Goal: Information Seeking & Learning: Check status

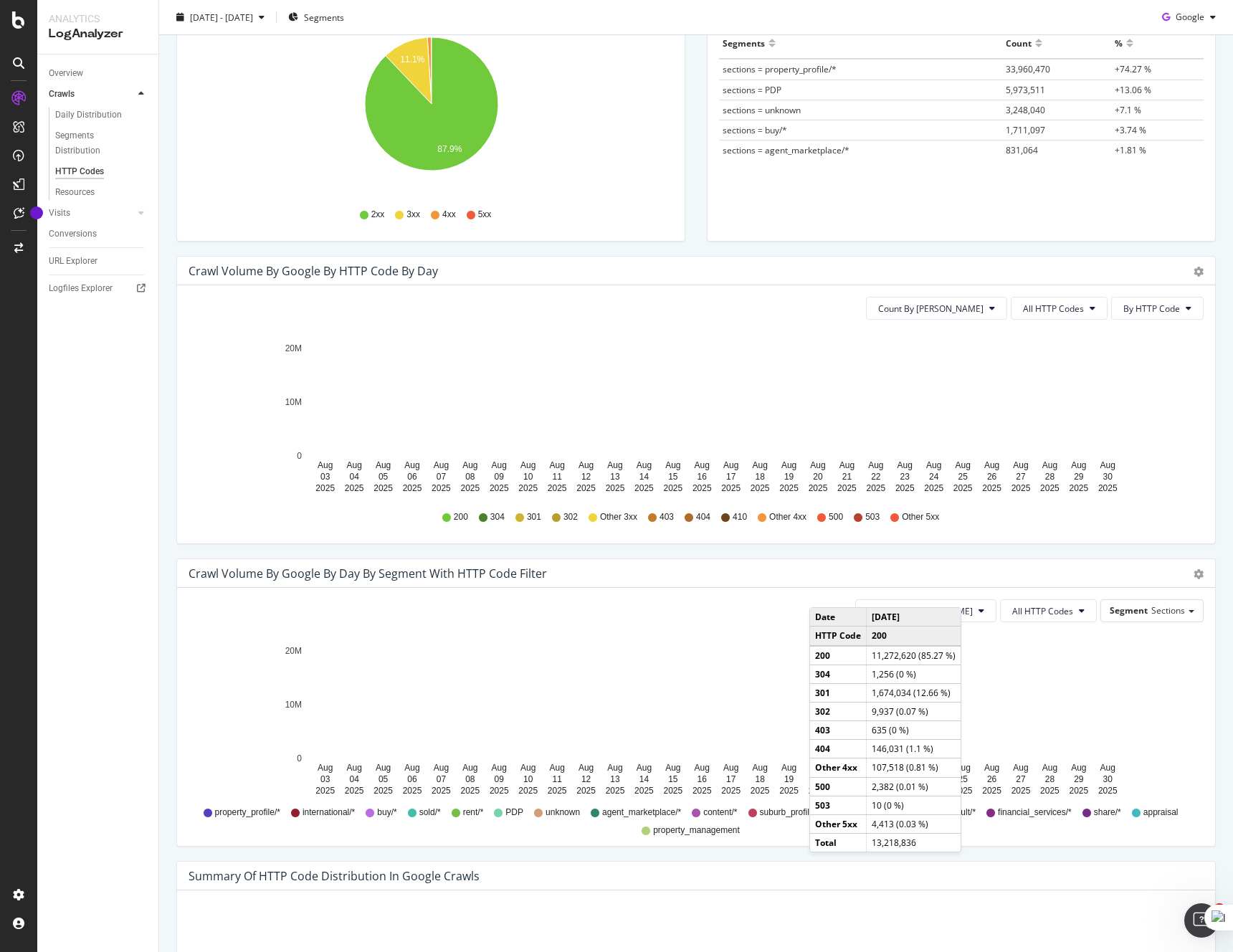
scroll to position [289, 0]
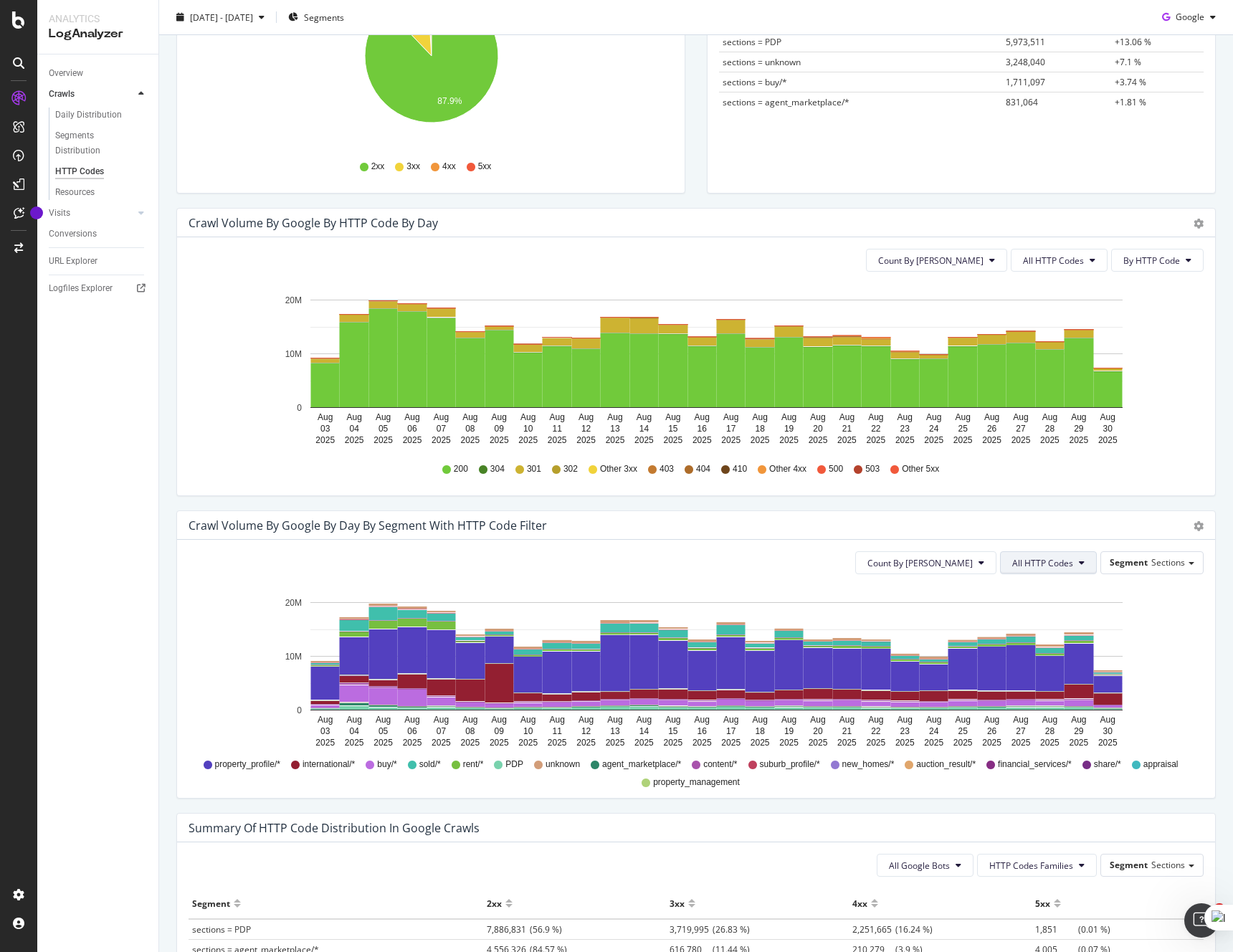
click at [1049, 557] on span "All HTTP Codes" at bounding box center [1043, 563] width 61 height 12
click at [1063, 695] on span "5xx family" at bounding box center [1050, 701] width 72 height 13
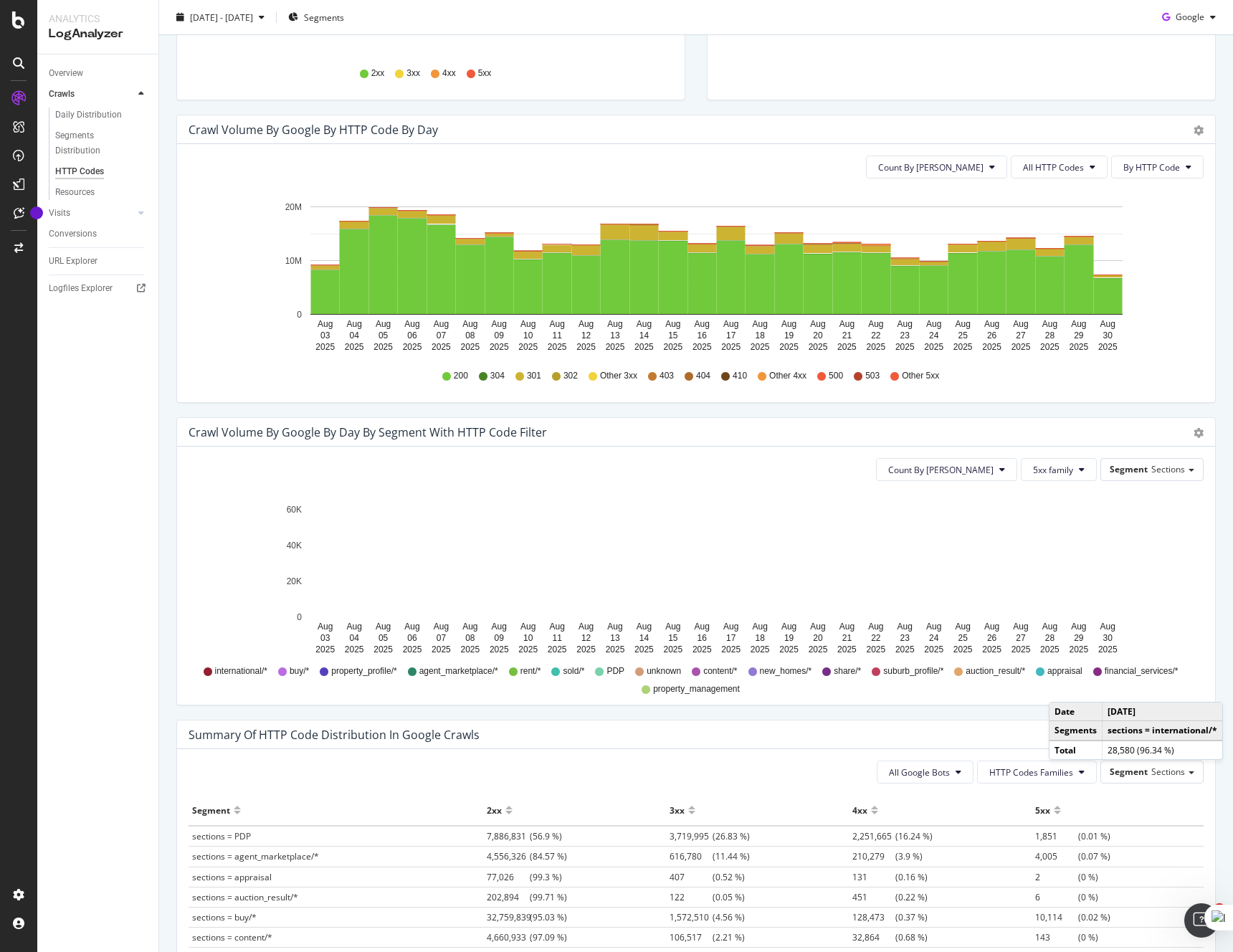
scroll to position [400, 0]
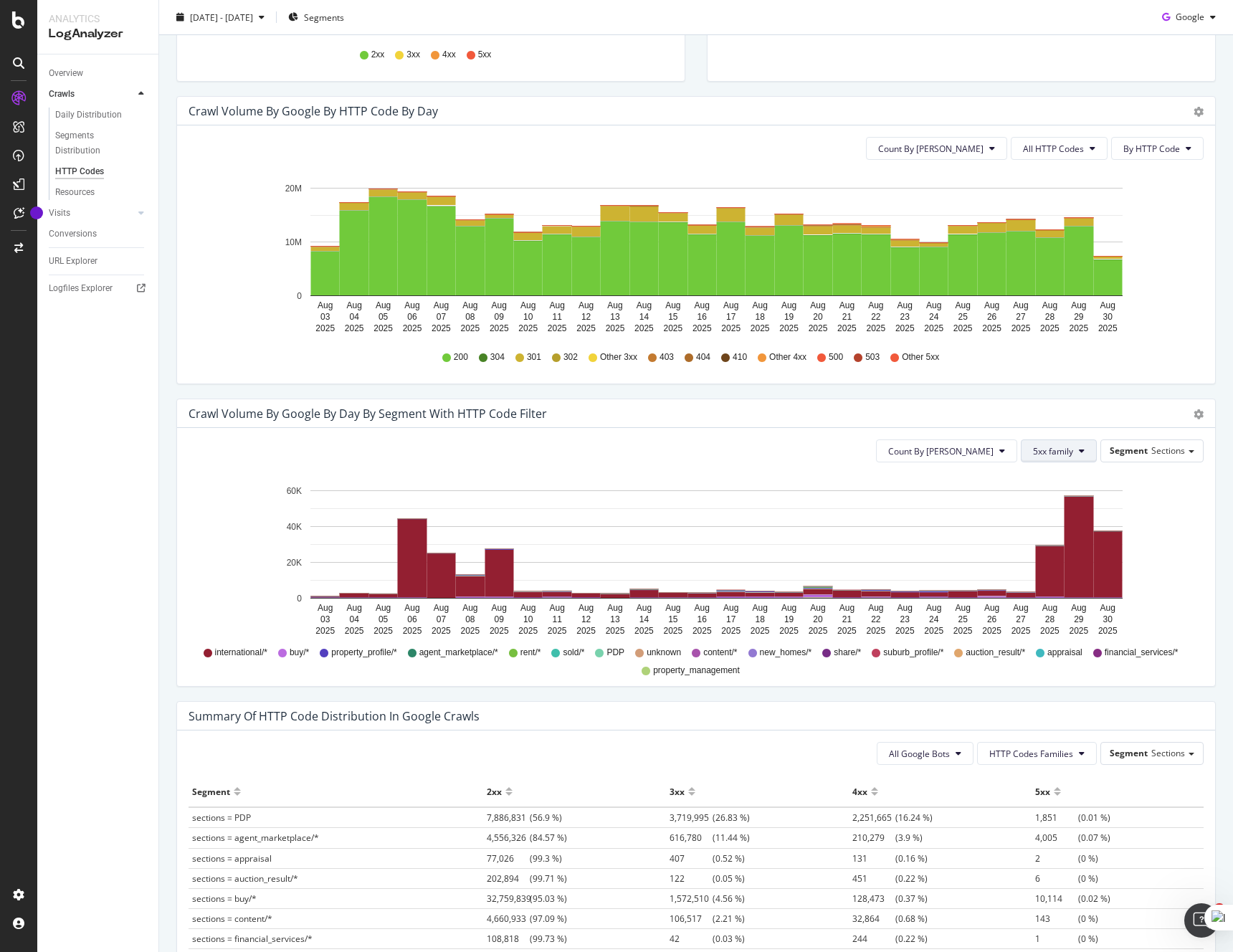
click at [1078, 450] on button "5xx family" at bounding box center [1059, 451] width 76 height 23
click at [1074, 517] on span "4xx family" at bounding box center [1070, 519] width 72 height 13
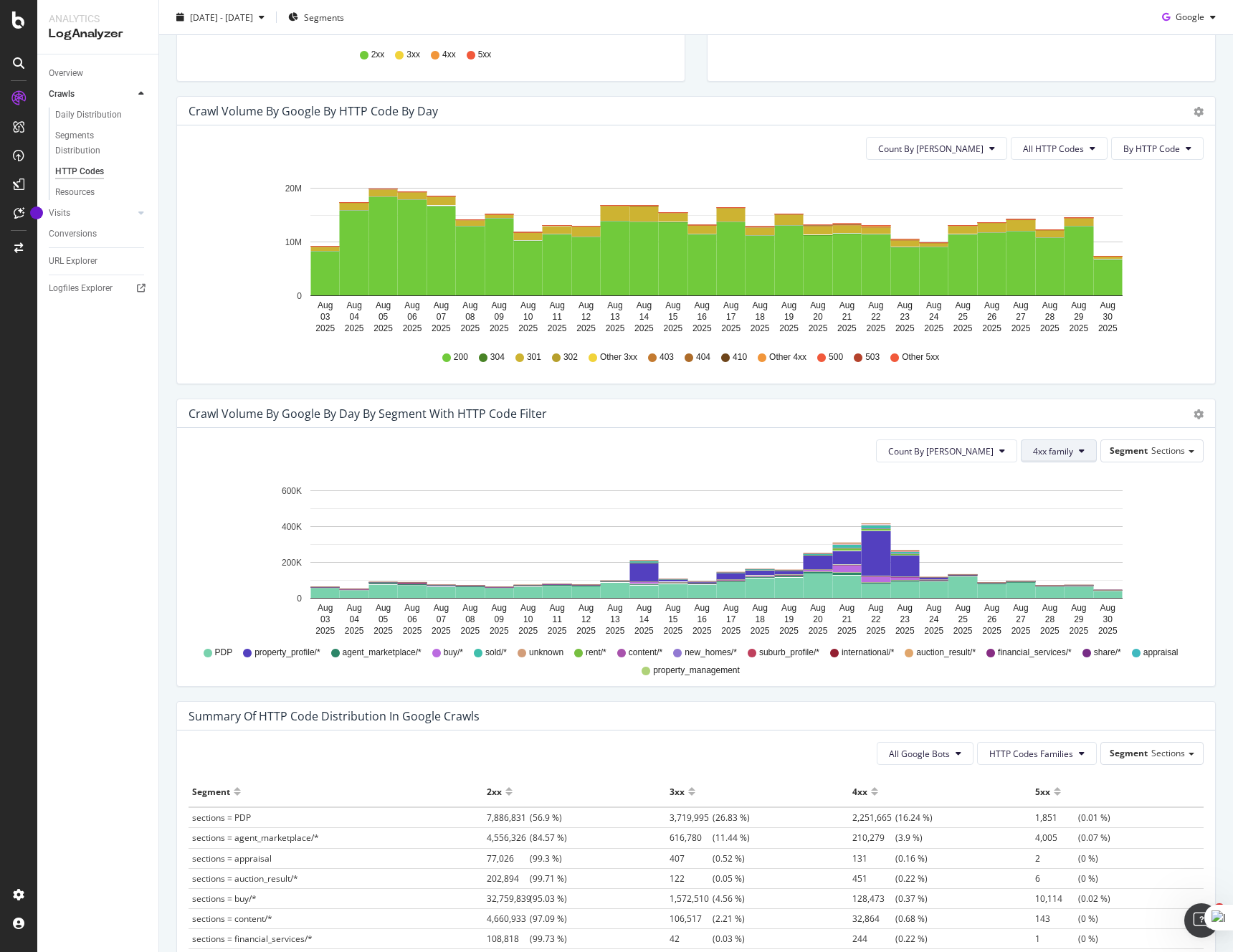
click at [1069, 457] on button "4xx family" at bounding box center [1059, 451] width 76 height 23
click at [1153, 502] on icon "[DATE] [DATE] [DATE] [DATE] [DATE] [DATE] [DATE] [DATE] [DATE] [DATE] [DATE] [D…" at bounding box center [696, 557] width 1015 height 166
click at [1066, 445] on span "4xx family" at bounding box center [1053, 451] width 40 height 12
click at [1060, 495] on span "404" at bounding box center [1070, 499] width 72 height 13
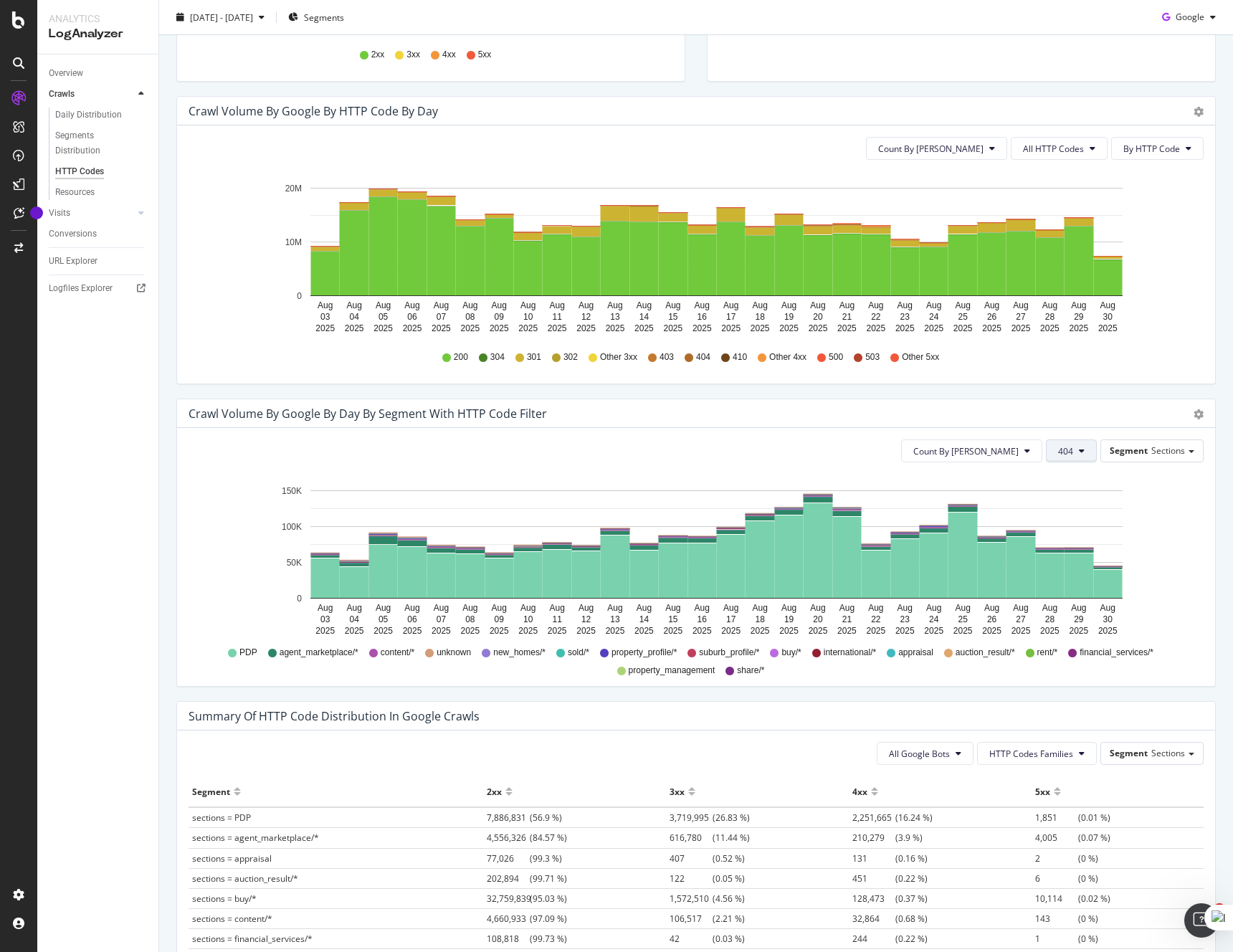
click at [1074, 451] on button "404" at bounding box center [1071, 451] width 51 height 23
click at [1104, 583] on span "Bad HTTP Codes" at bounding box center [1096, 585] width 72 height 13
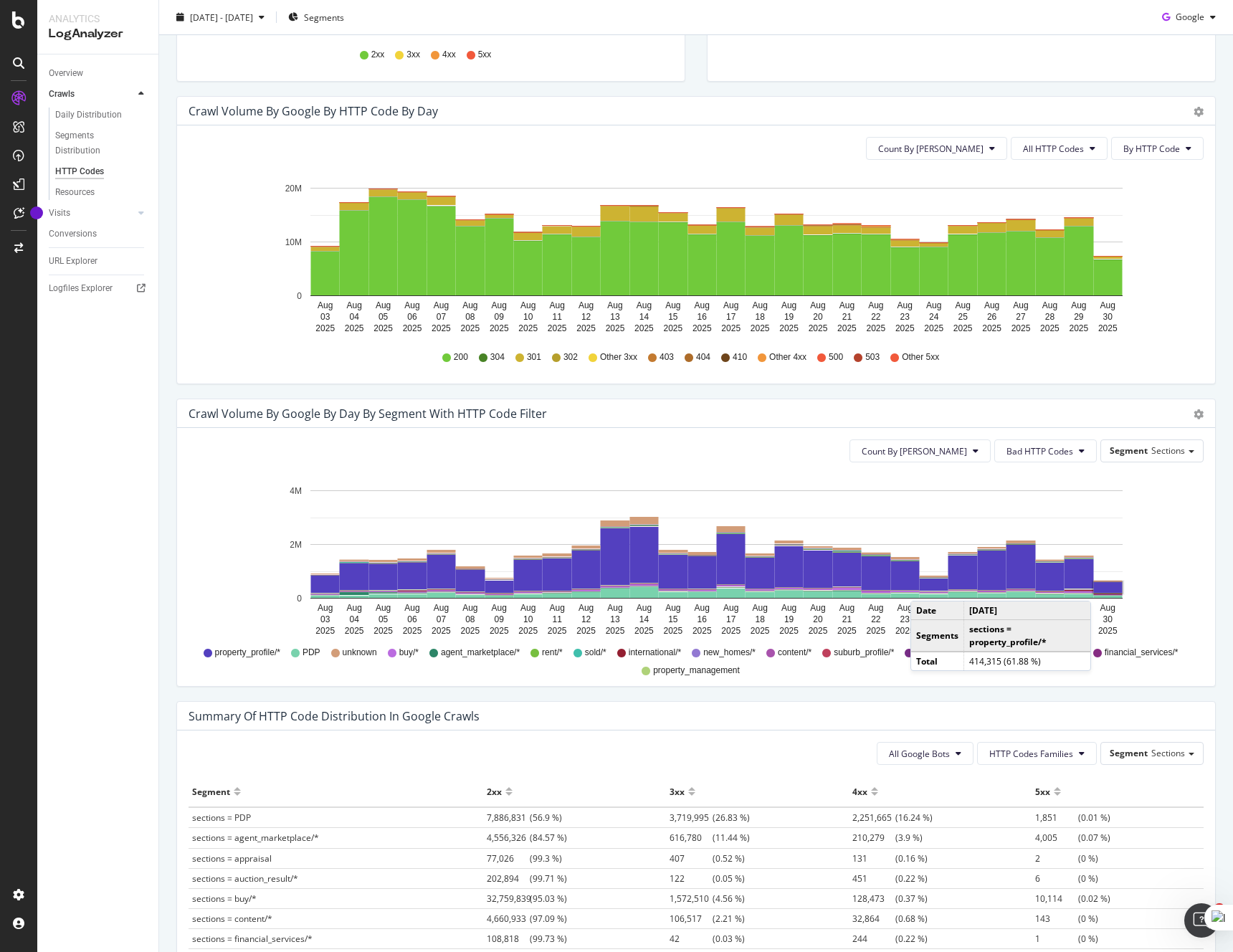
click at [1105, 587] on rect "A chart." at bounding box center [1108, 588] width 28 height 10
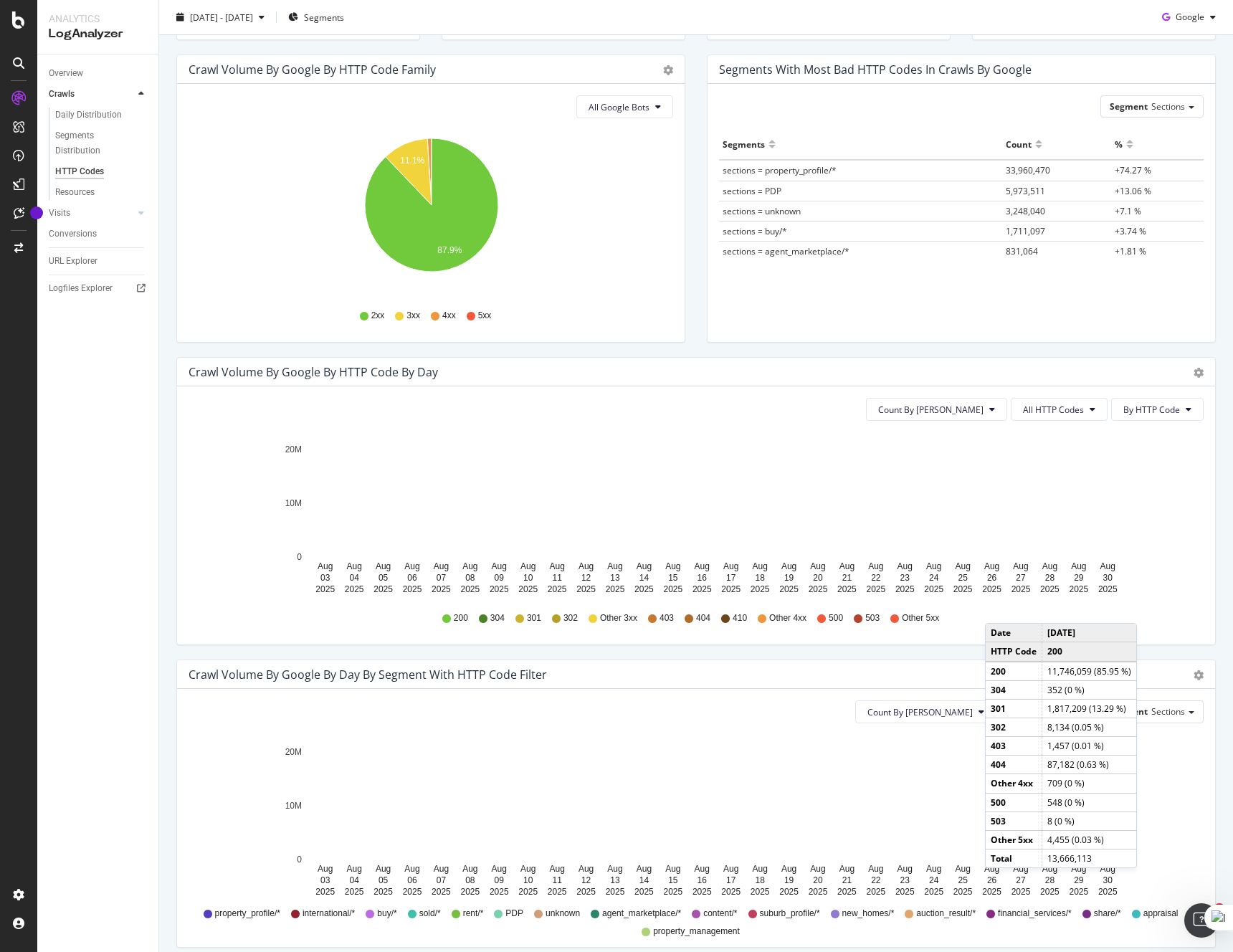
scroll to position [160, 0]
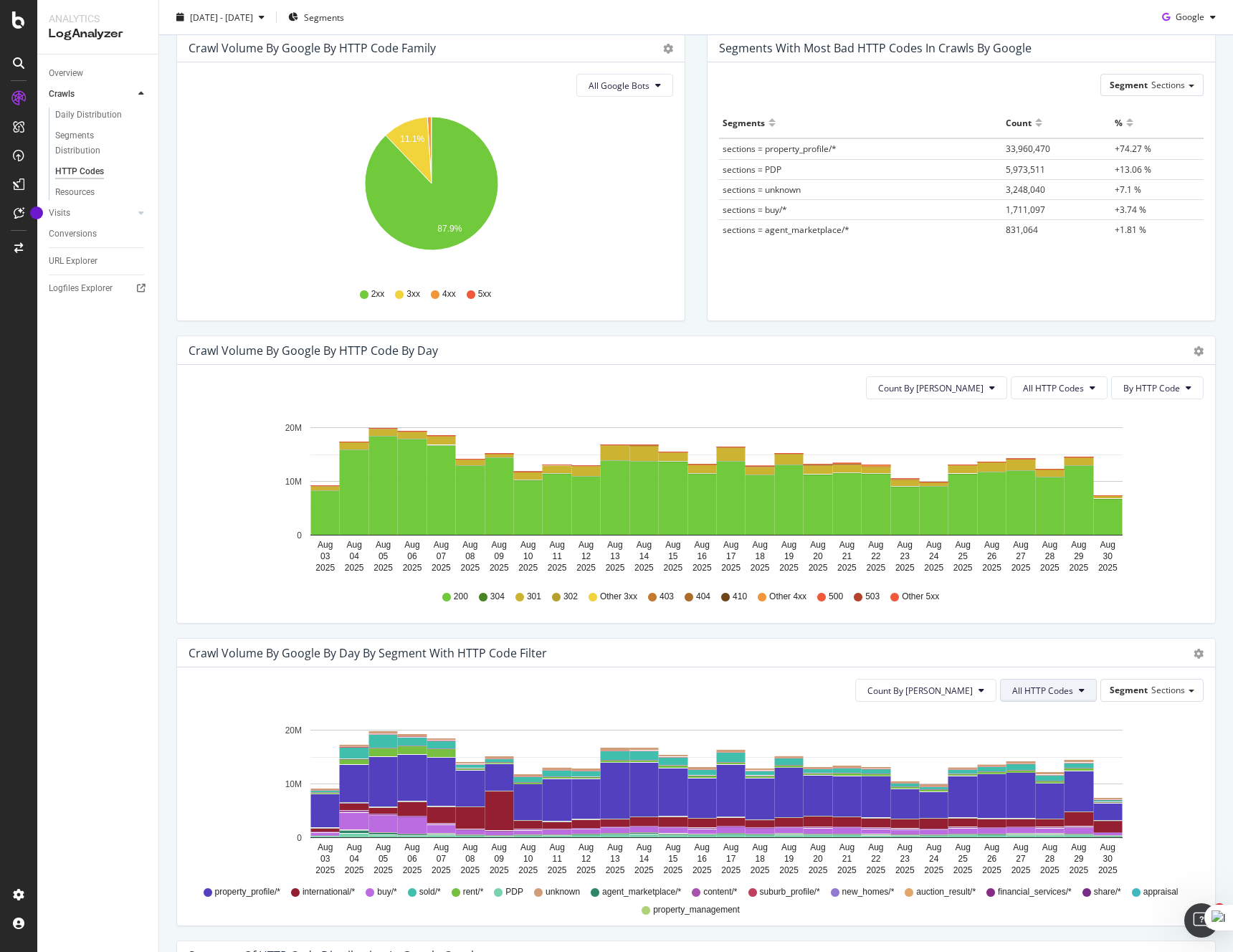
click at [1077, 690] on button "All HTTP Codes" at bounding box center [1049, 690] width 97 height 23
click at [1066, 749] on span "Bad HTTP Codes" at bounding box center [1050, 749] width 72 height 13
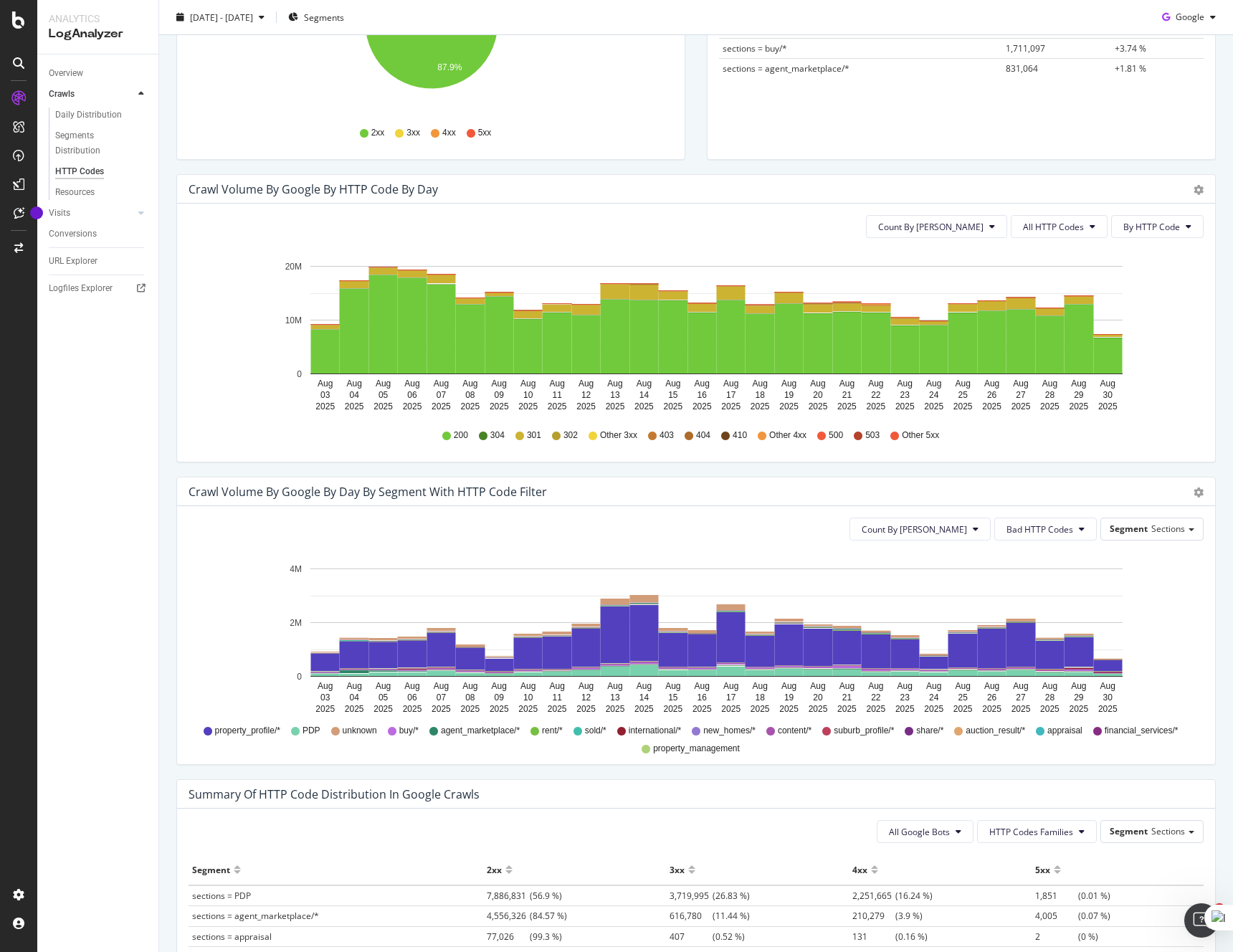
scroll to position [395, 0]
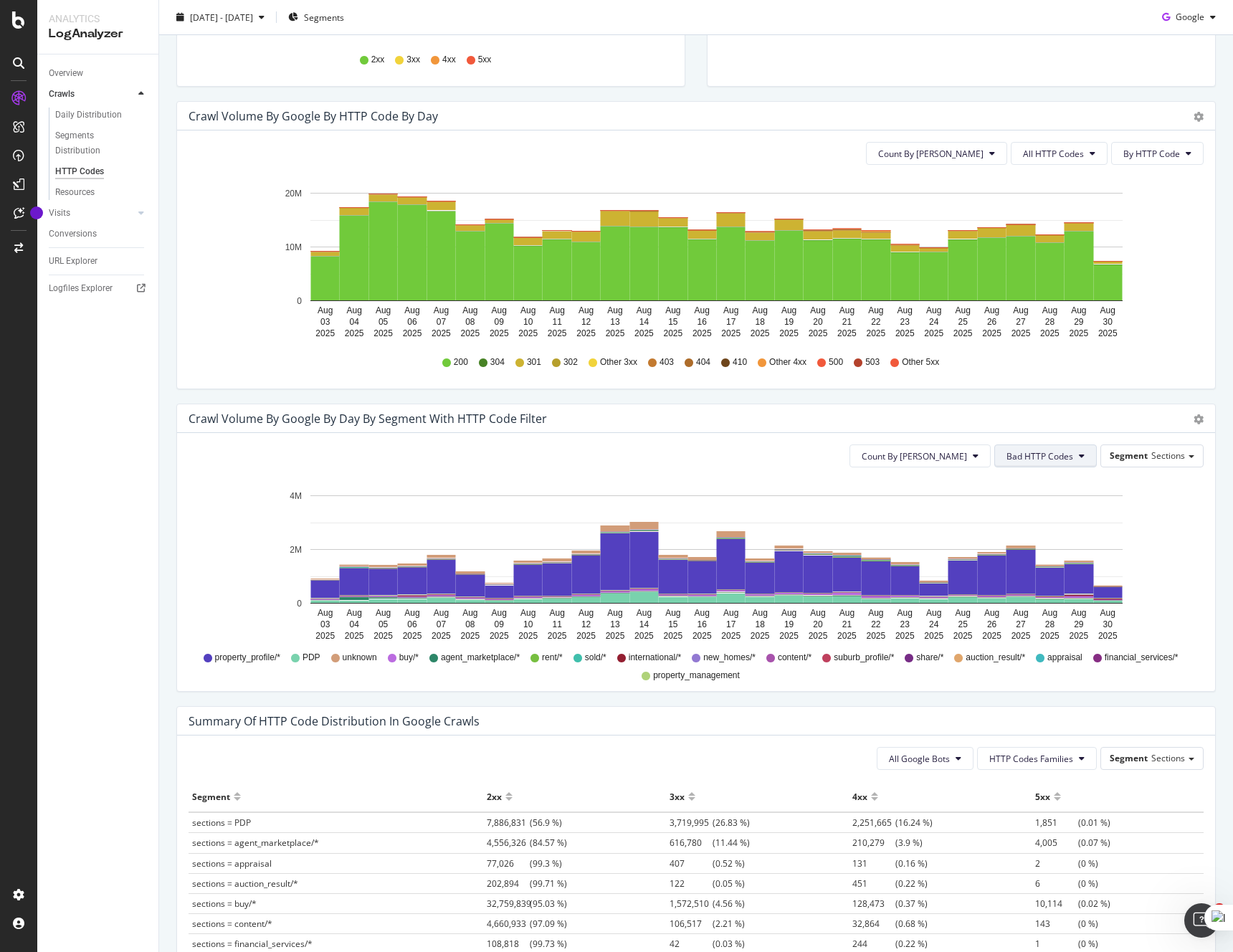
click at [1061, 455] on span "Bad HTTP Codes" at bounding box center [1039, 457] width 66 height 12
click at [1054, 533] on span "3xx family" at bounding box center [1045, 538] width 72 height 13
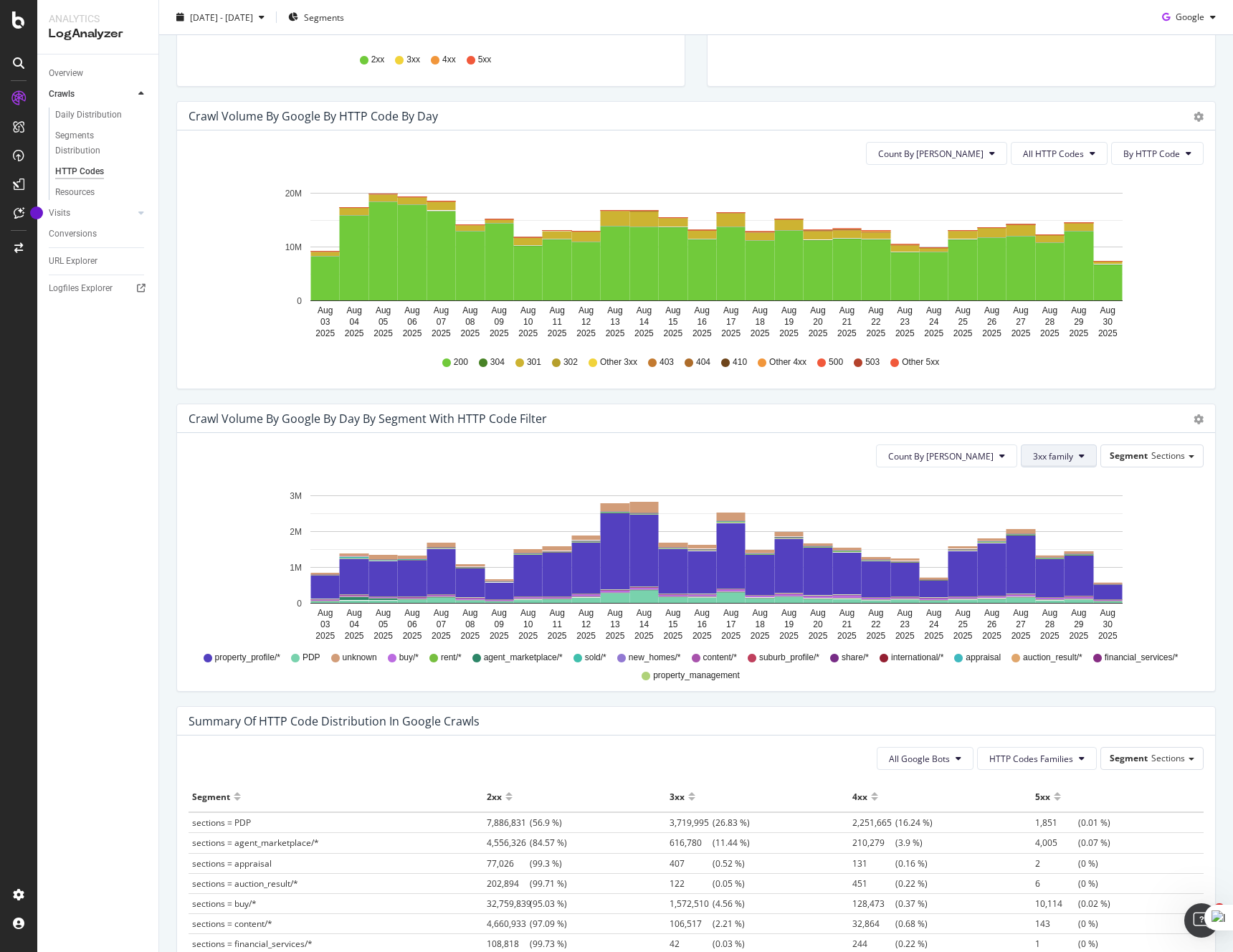
click at [1061, 454] on span "3xx family" at bounding box center [1053, 457] width 40 height 12
click at [1053, 526] on span "301" at bounding box center [1070, 529] width 72 height 13
click at [1068, 457] on span "301" at bounding box center [1065, 457] width 15 height 12
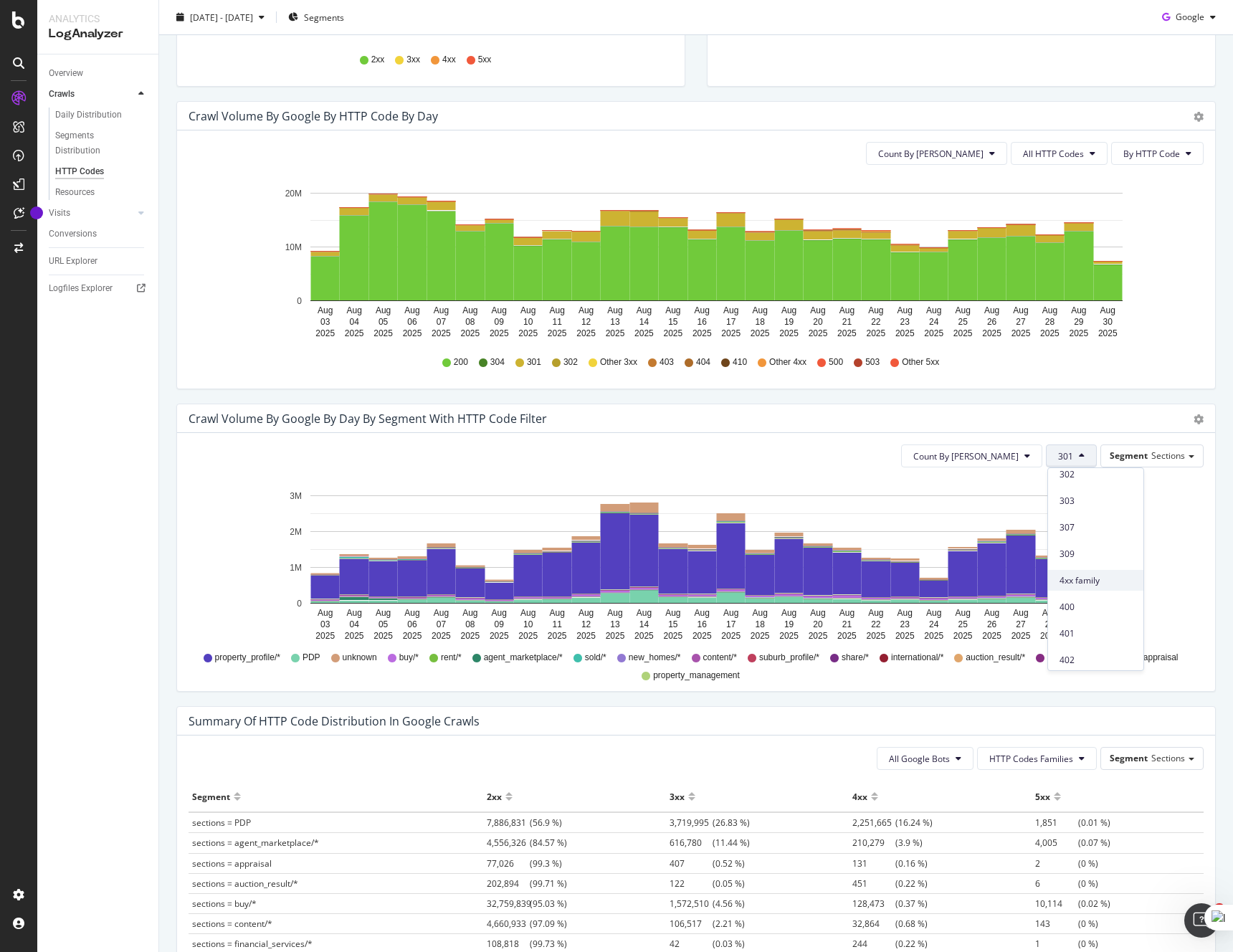
click at [1071, 580] on span "4xx family" at bounding box center [1096, 581] width 72 height 13
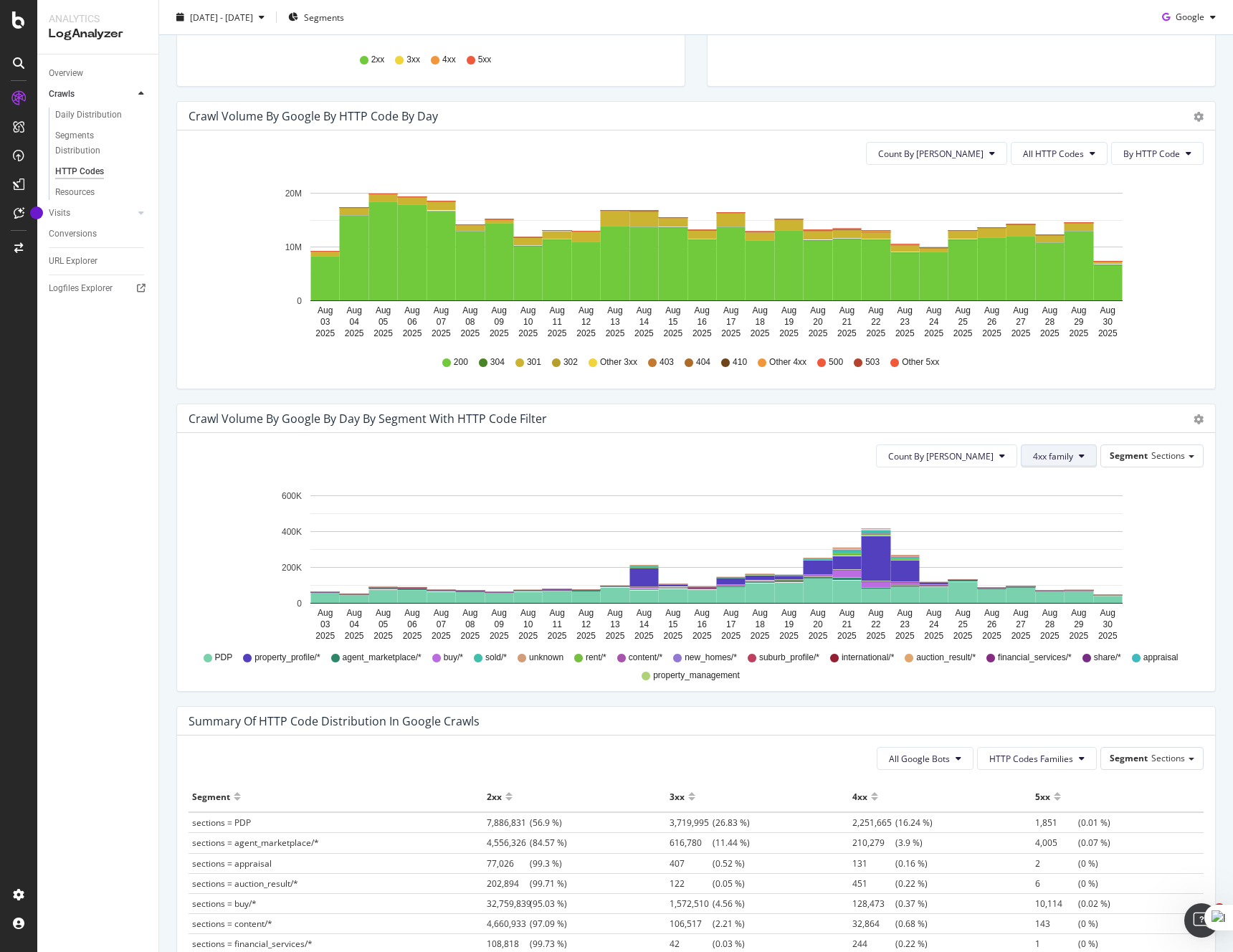
click at [1072, 463] on button "4xx family" at bounding box center [1059, 456] width 76 height 23
click at [1074, 600] on span "5xx family" at bounding box center [1070, 596] width 72 height 13
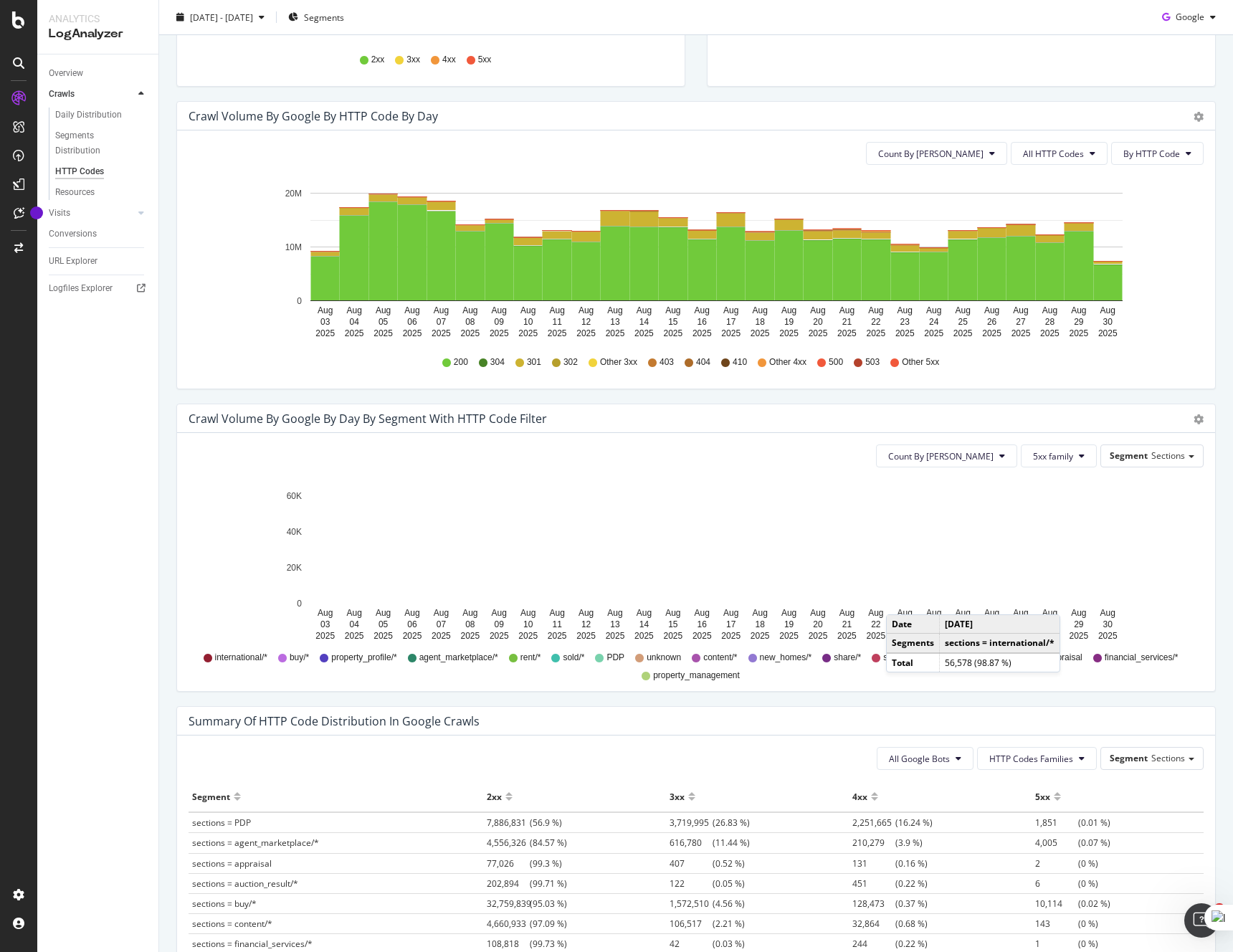
scroll to position [413, 0]
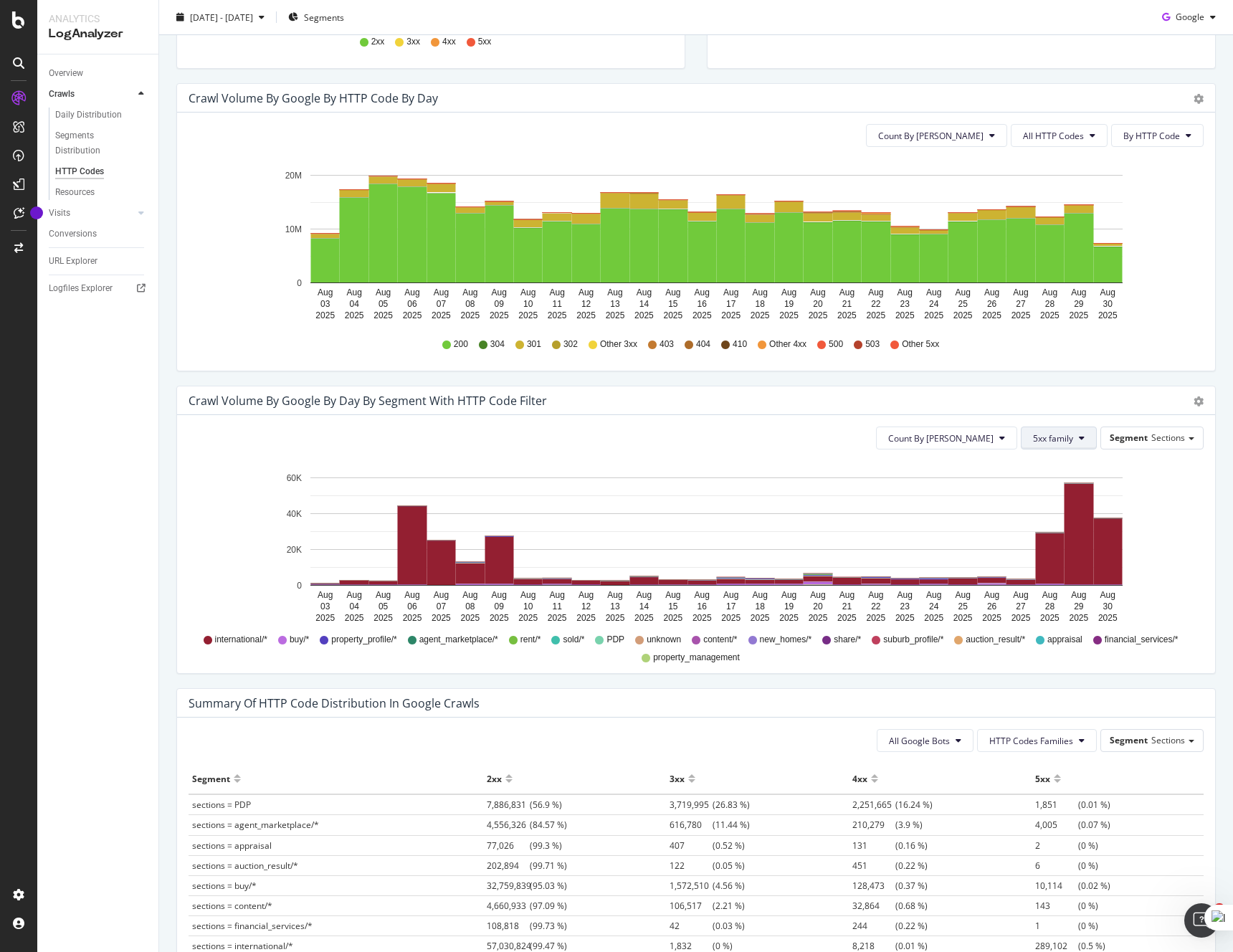
click at [1068, 439] on span "5xx family" at bounding box center [1053, 439] width 40 height 12
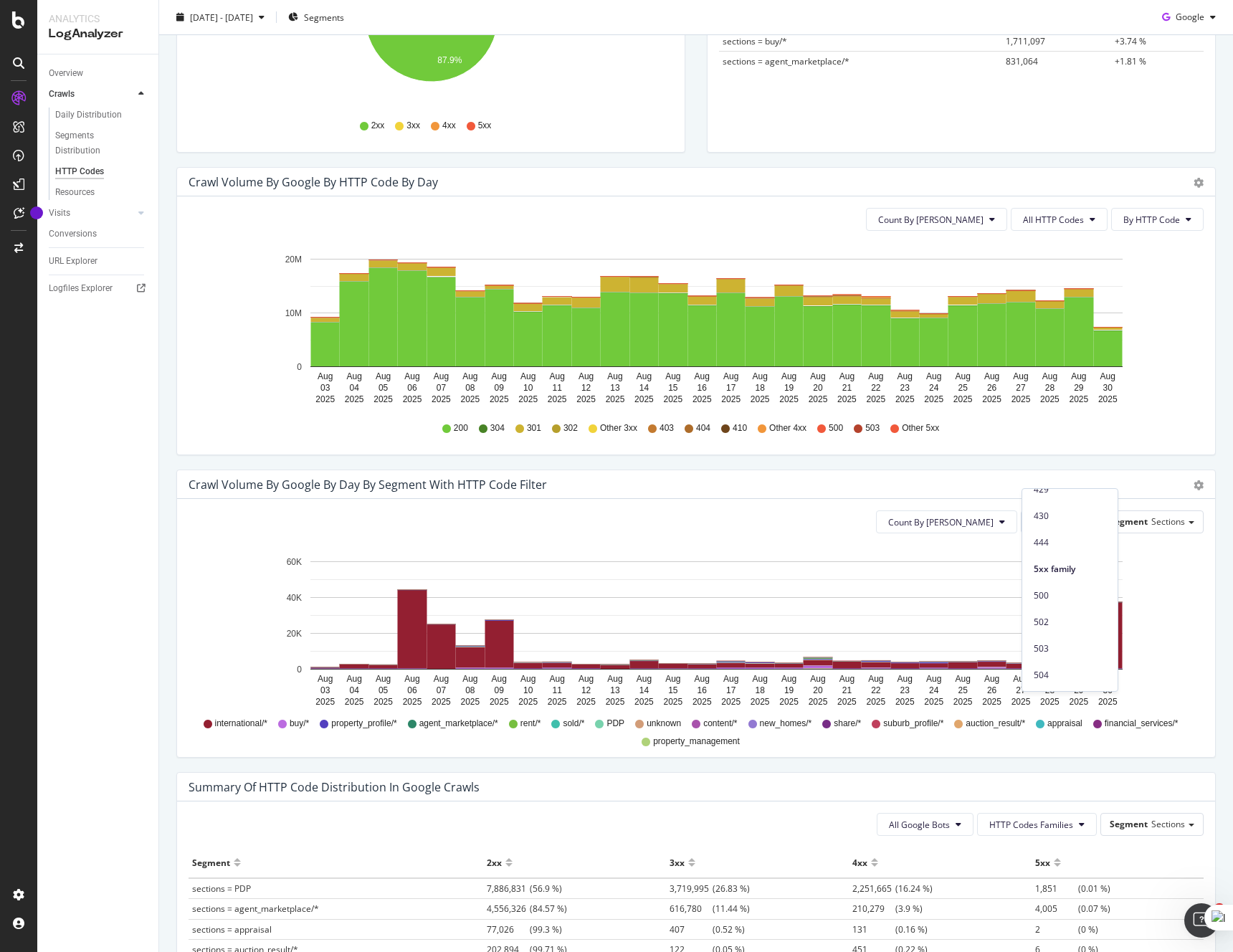
scroll to position [414, 0]
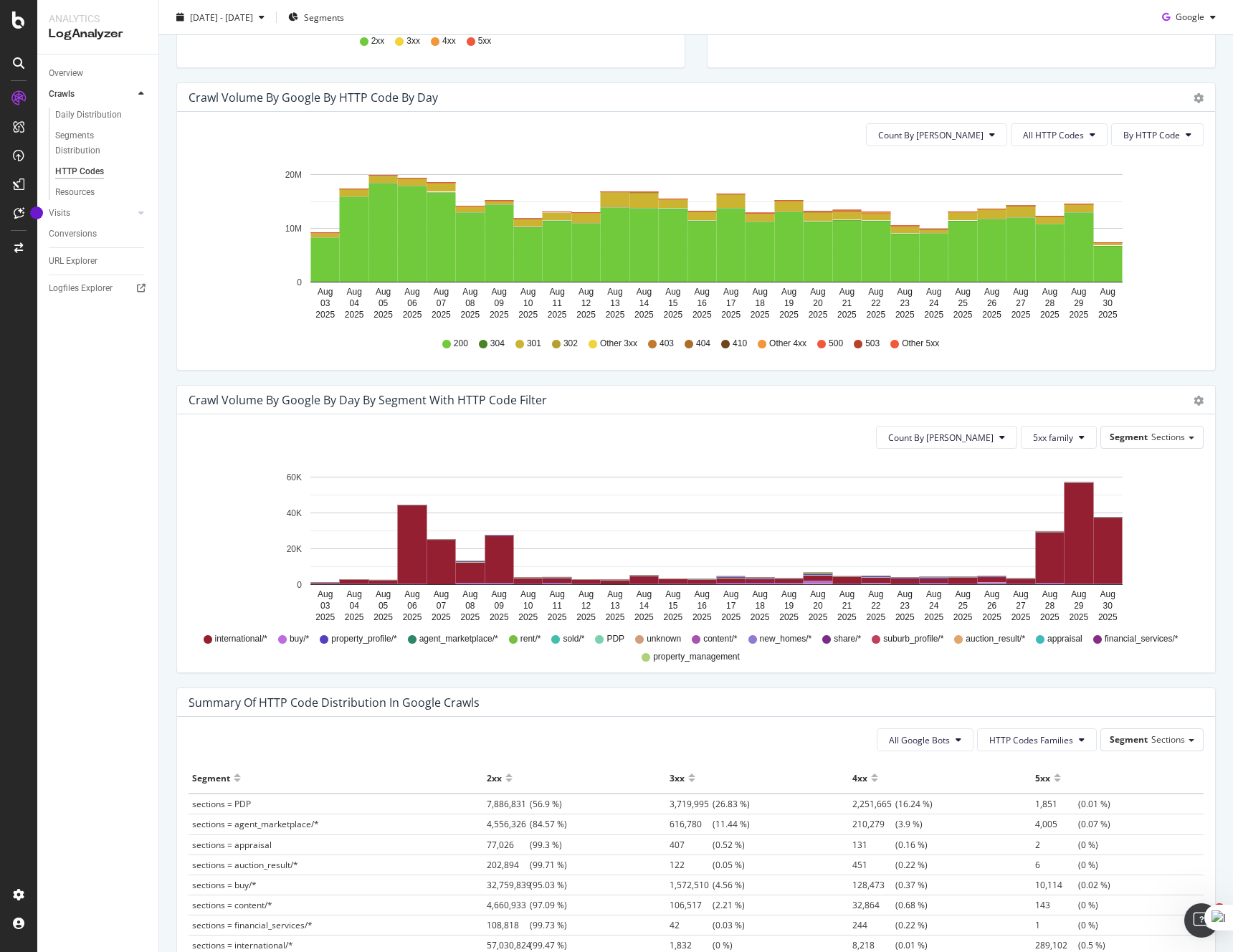
click at [891, 451] on div "Count By Day 5xx family Segment Sections Hold CMD (⌘) while clicking to filter …" at bounding box center [696, 544] width 1038 height 258
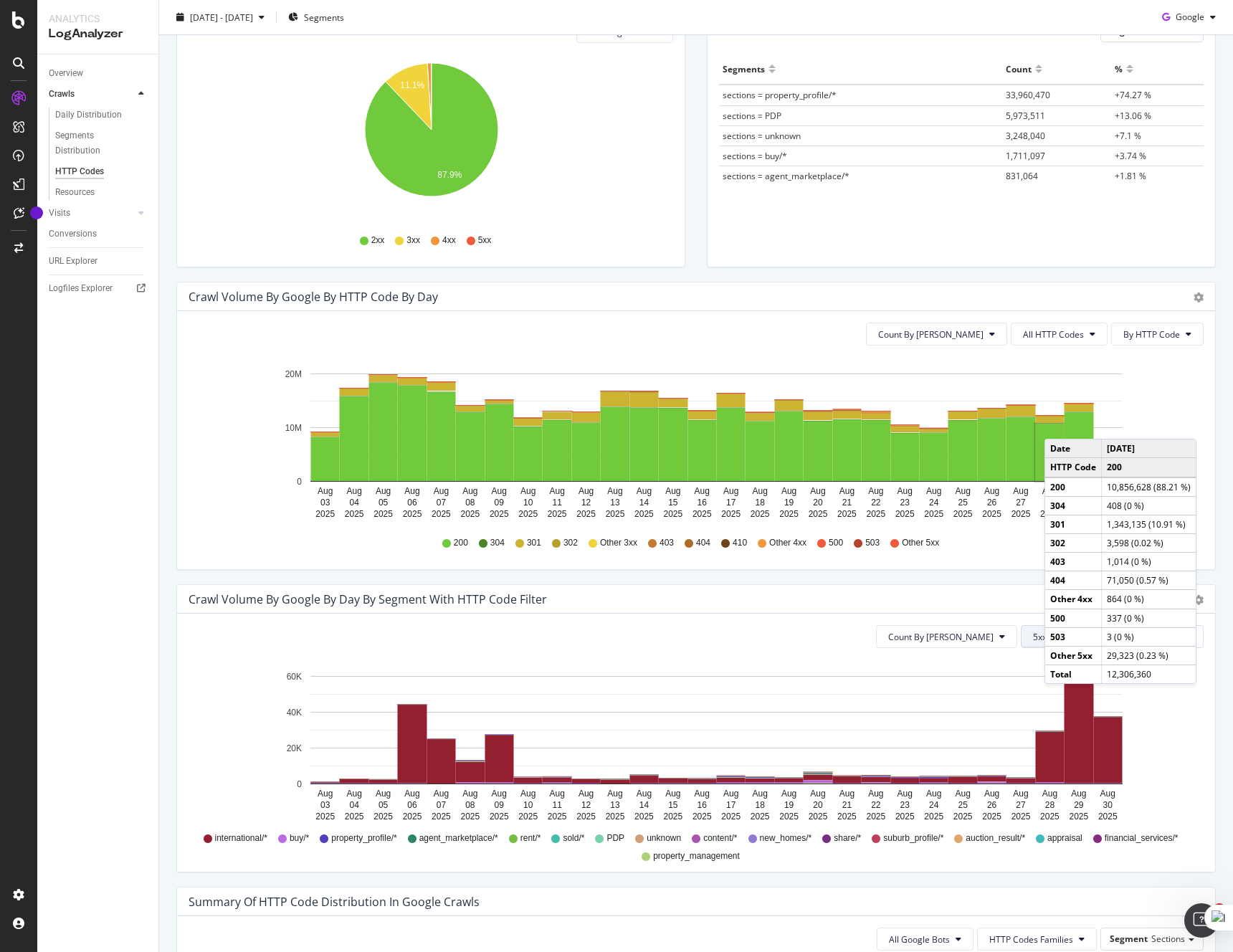
scroll to position [202, 0]
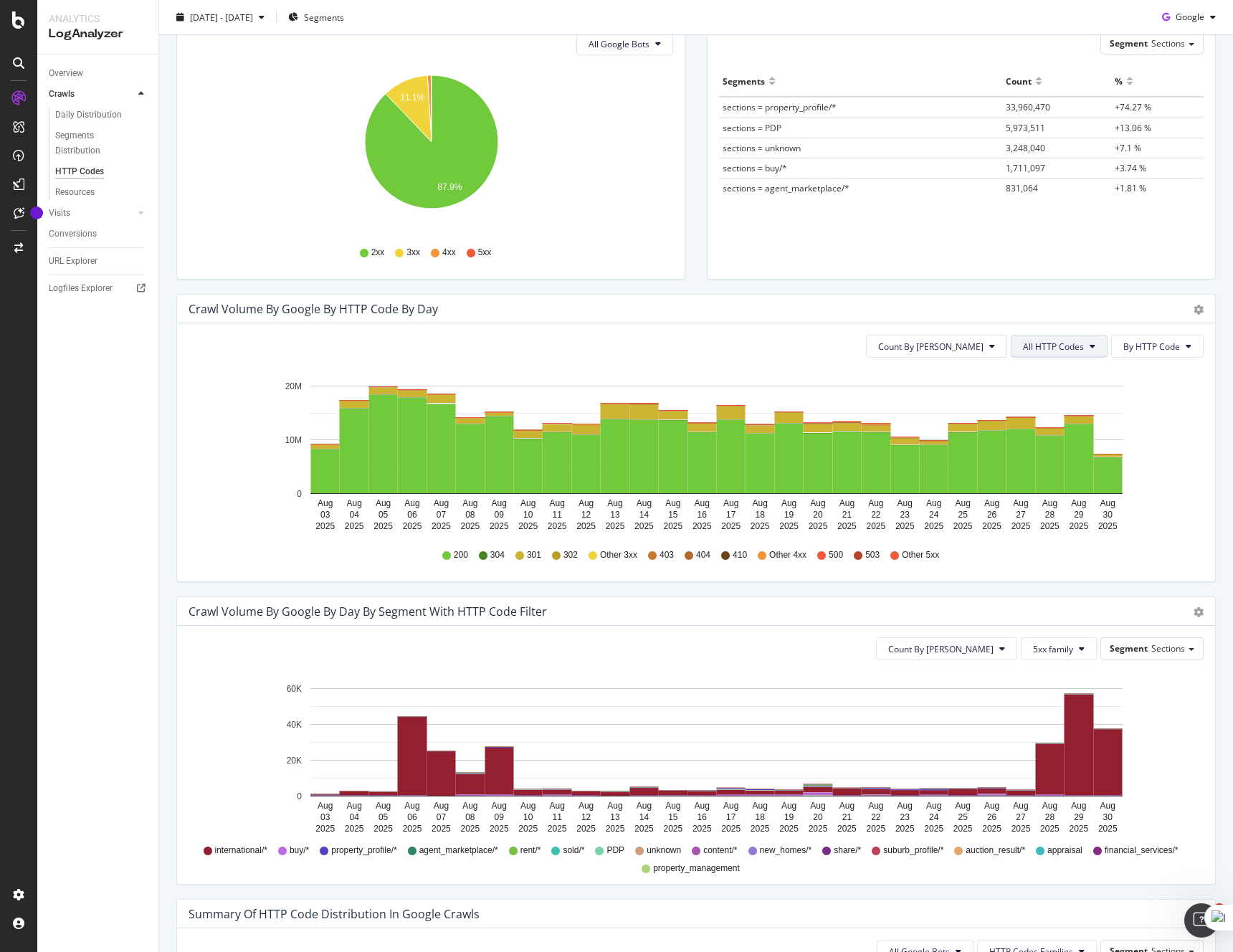
click at [1049, 348] on span "All HTTP Codes" at bounding box center [1053, 346] width 61 height 12
click at [1057, 423] on span "Bad HTTP Codes" at bounding box center [1062, 427] width 72 height 13
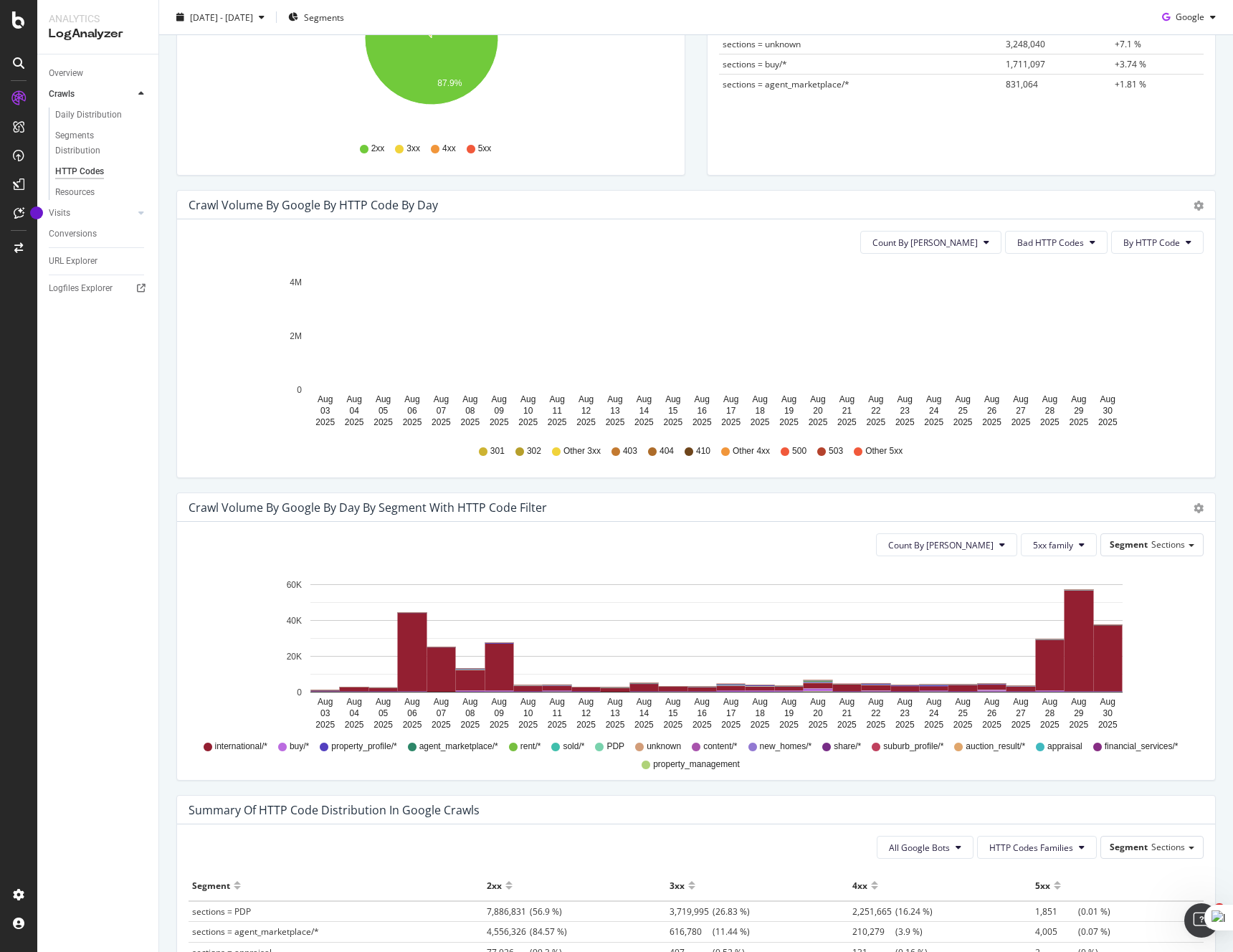
scroll to position [303, 0]
